Goal: Transaction & Acquisition: Purchase product/service

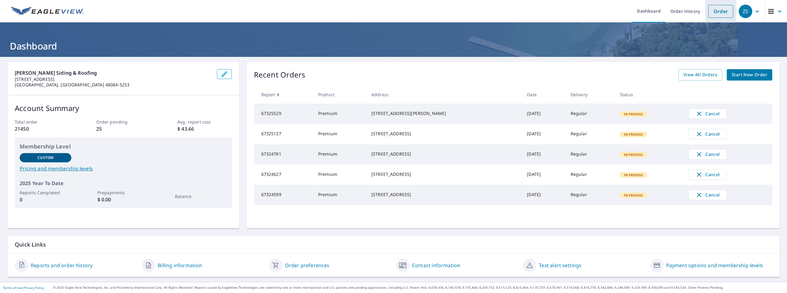
click at [710, 12] on link "Order" at bounding box center [721, 11] width 25 height 13
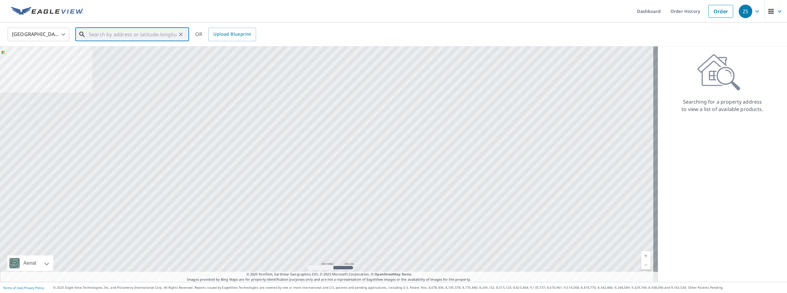
click at [173, 31] on input "text" at bounding box center [133, 34] width 88 height 17
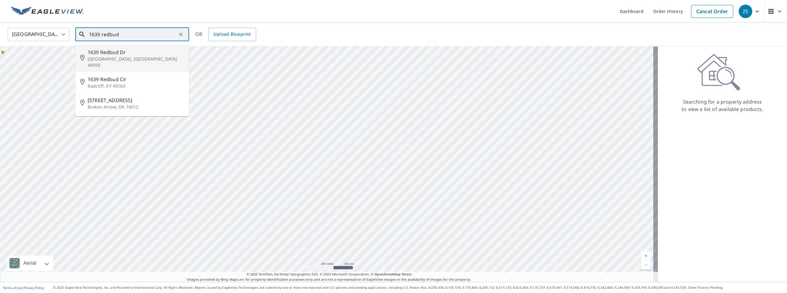
click at [124, 53] on span "1639 Redbud Dr" at bounding box center [136, 52] width 97 height 7
type input "[STREET_ADDRESS][PERSON_NAME]"
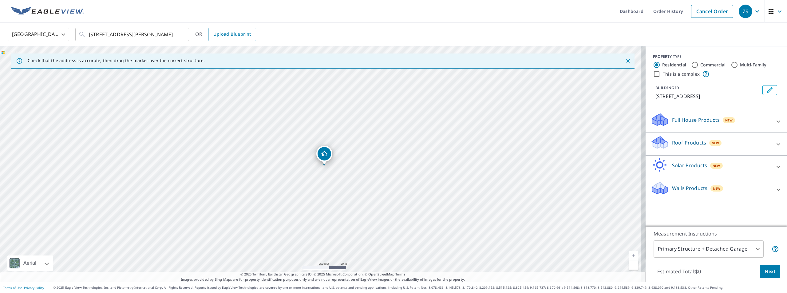
drag, startPoint x: 318, startPoint y: 145, endPoint x: 321, endPoint y: 147, distance: 4.0
click at [349, 144] on div "[STREET_ADDRESS][PERSON_NAME]" at bounding box center [323, 164] width 646 height 236
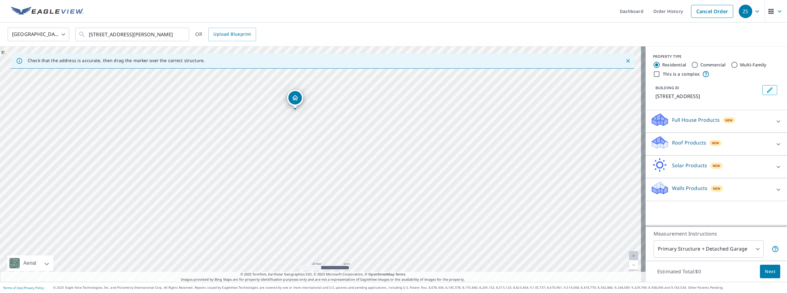
drag, startPoint x: 311, startPoint y: 129, endPoint x: 347, endPoint y: 164, distance: 50.0
click at [347, 164] on div "[STREET_ADDRESS][PERSON_NAME]" at bounding box center [323, 164] width 646 height 236
drag, startPoint x: 321, startPoint y: 121, endPoint x: 296, endPoint y: 108, distance: 28.5
click at [687, 138] on div "Roof Products New" at bounding box center [711, 144] width 121 height 18
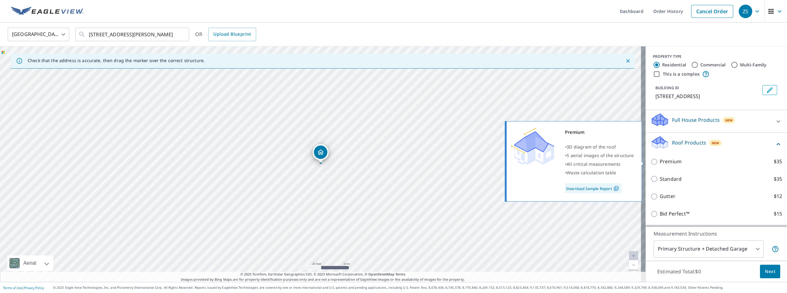
click at [667, 162] on p "Premium" at bounding box center [671, 162] width 22 height 8
click at [660, 162] on input "Premium $35" at bounding box center [655, 161] width 9 height 7
checkbox input "true"
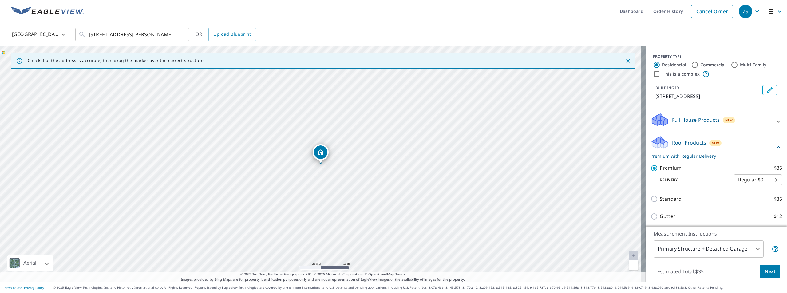
scroll to position [31, 0]
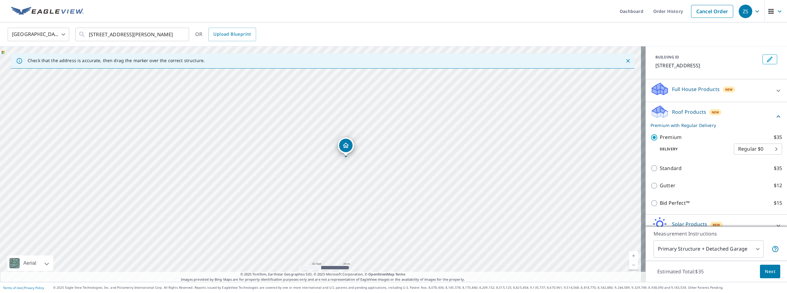
click at [766, 274] on span "Next" at bounding box center [770, 272] width 10 height 8
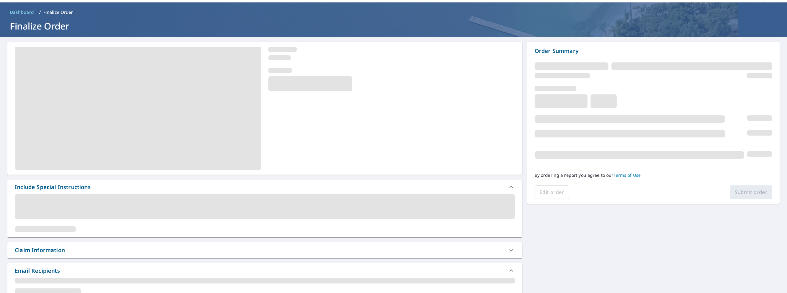
scroll to position [62, 0]
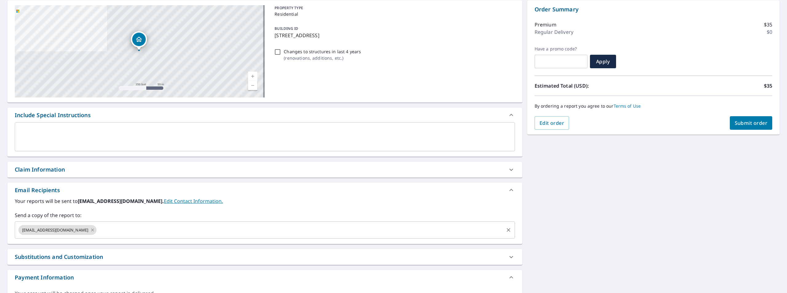
click at [90, 230] on icon at bounding box center [92, 230] width 5 height 7
checkbox input "true"
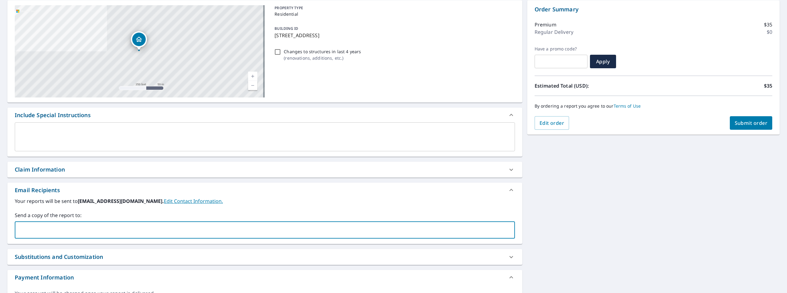
click at [67, 230] on input "text" at bounding box center [261, 230] width 486 height 12
type input "[PERSON_NAME][EMAIL_ADDRESS][PERSON_NAME][DOMAIN_NAME]"
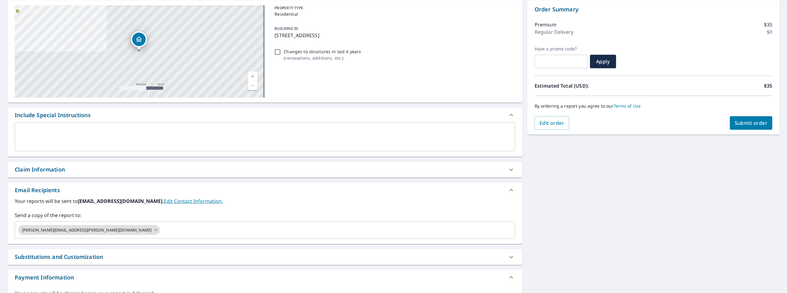
click at [576, 203] on div "[STREET_ADDRESS][PERSON_NAME] Aerial Road A standard road map Aerial A detailed…" at bounding box center [393, 154] width 787 height 319
click at [737, 123] on span "Submit order" at bounding box center [751, 123] width 33 height 7
checkbox input "true"
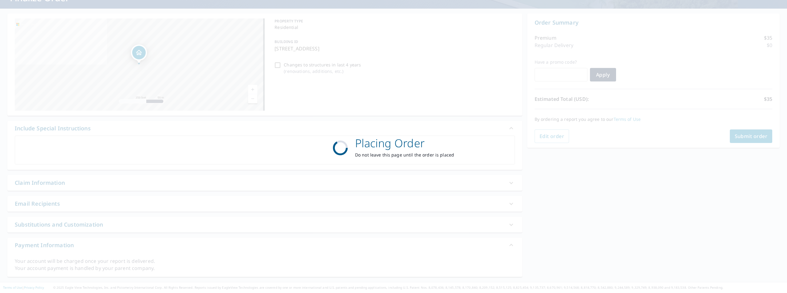
scroll to position [48, 0]
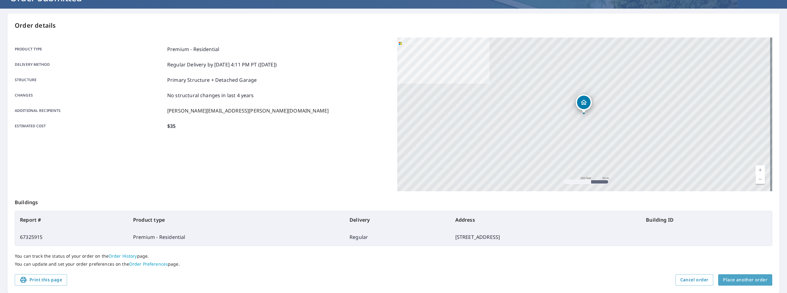
click at [735, 276] on span "Place another order" at bounding box center [745, 280] width 44 height 8
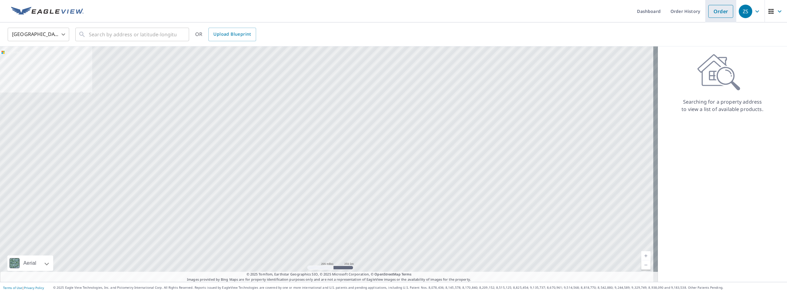
click at [715, 14] on link "Order" at bounding box center [721, 11] width 25 height 13
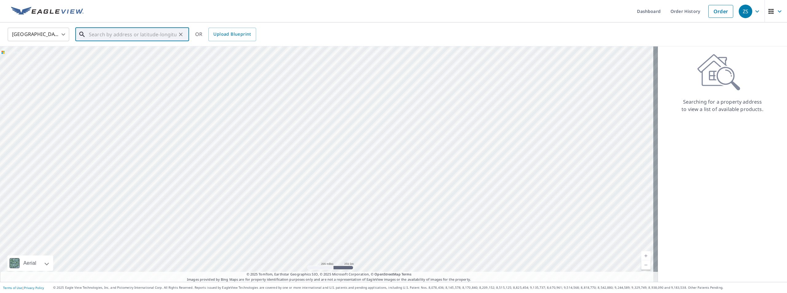
click at [148, 38] on input "text" at bounding box center [133, 34] width 88 height 17
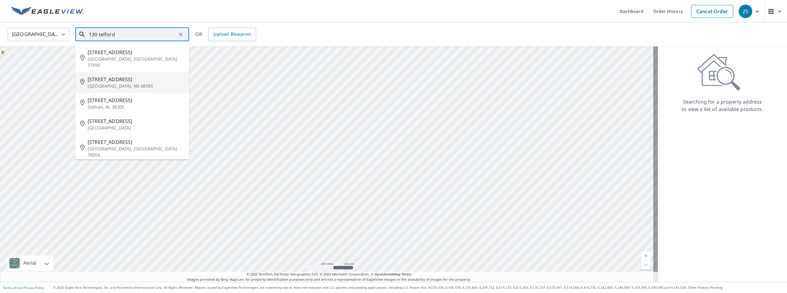
click at [140, 76] on span "[STREET_ADDRESS]" at bounding box center [136, 79] width 97 height 7
type input "[STREET_ADDRESS][PERSON_NAME]"
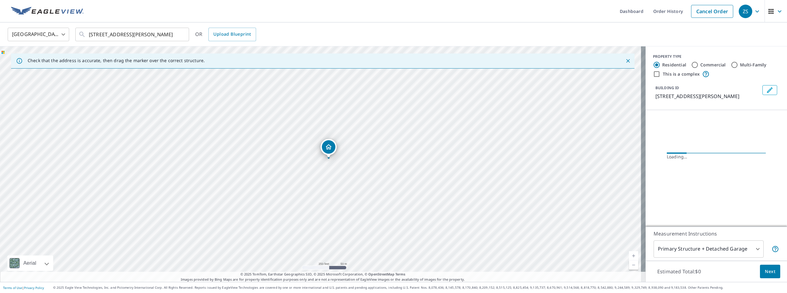
drag, startPoint x: 338, startPoint y: 172, endPoint x: 346, endPoint y: 167, distance: 9.6
click at [346, 167] on div "[STREET_ADDRESS][PERSON_NAME]" at bounding box center [323, 164] width 646 height 236
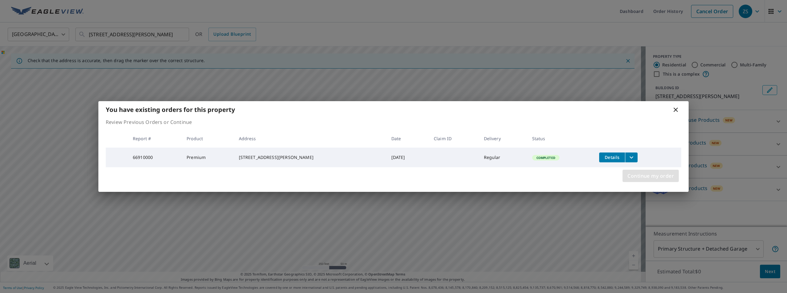
click at [650, 178] on span "Continue my order" at bounding box center [651, 176] width 46 height 9
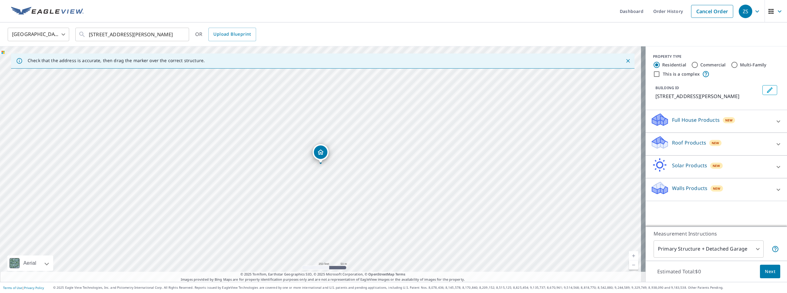
click at [686, 144] on p "Roof Products" at bounding box center [689, 142] width 34 height 7
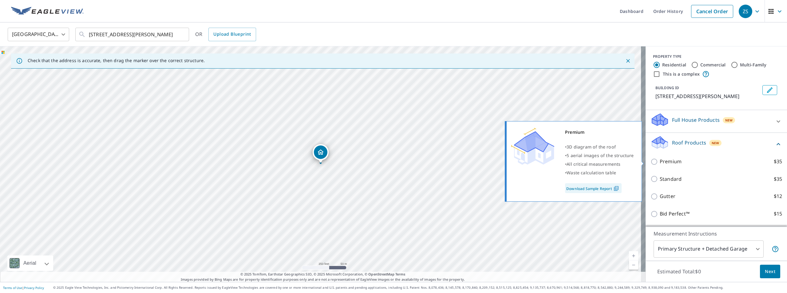
click at [670, 165] on p "Premium" at bounding box center [671, 162] width 22 height 8
click at [660, 165] on input "Premium $35" at bounding box center [655, 161] width 9 height 7
checkbox input "true"
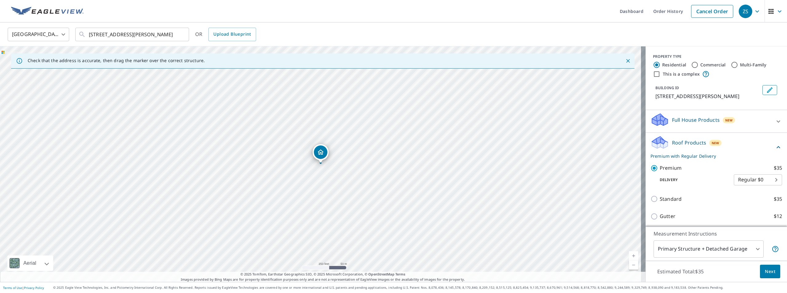
click at [765, 270] on span "Next" at bounding box center [770, 272] width 10 height 8
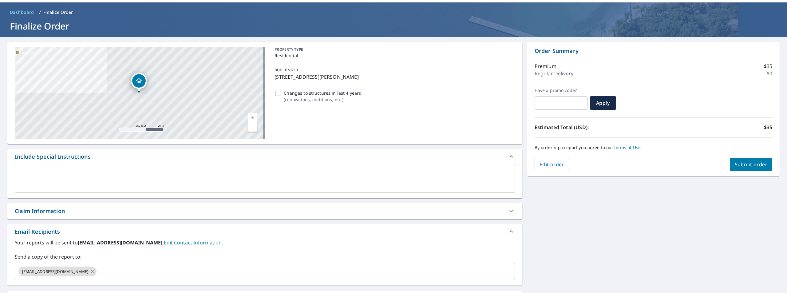
scroll to position [31, 0]
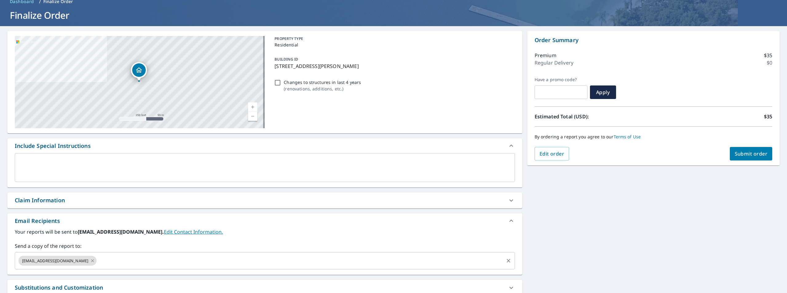
click at [91, 260] on icon at bounding box center [92, 260] width 3 height 3
checkbox input "true"
click at [68, 260] on input "text" at bounding box center [261, 261] width 486 height 12
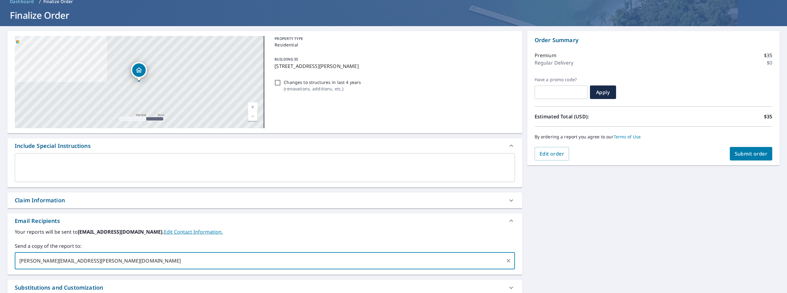
type input "[PERSON_NAME][EMAIL_ADDRESS][PERSON_NAME][DOMAIN_NAME]"
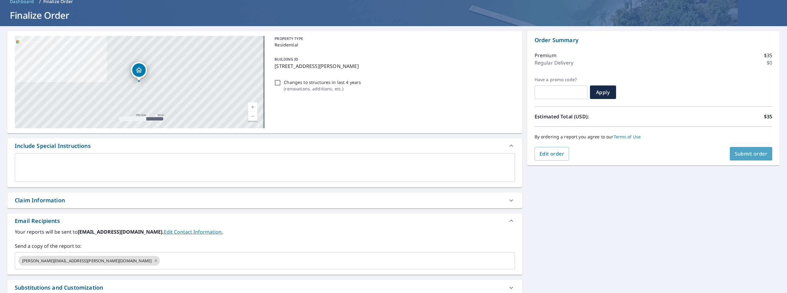
click at [739, 153] on span "Submit order" at bounding box center [751, 153] width 33 height 7
checkbox input "true"
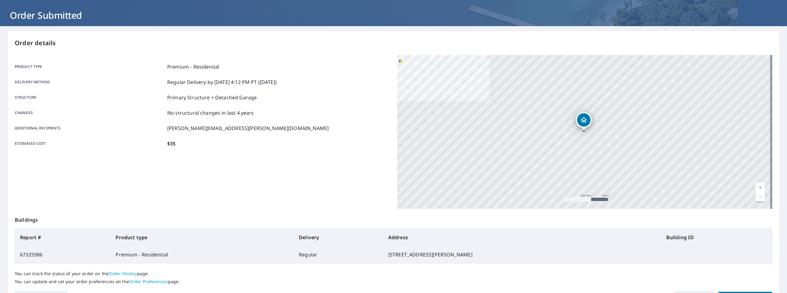
click at [208, 135] on div "Product type Premium - Residential Delivery method Regular Delivery by [DATE] 4…" at bounding box center [202, 105] width 375 height 84
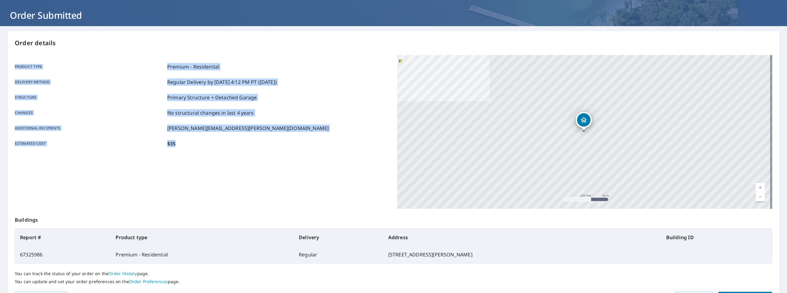
drag, startPoint x: 175, startPoint y: 145, endPoint x: 14, endPoint y: 65, distance: 179.6
click at [14, 65] on div "Order details Product type Premium - Residential Delivery method Regular Delive…" at bounding box center [393, 171] width 773 height 280
click at [259, 74] on div "Product type Premium - Residential Delivery method Regular Delivery by [DATE] 4…" at bounding box center [202, 105] width 375 height 84
